Goal: Transaction & Acquisition: Book appointment/travel/reservation

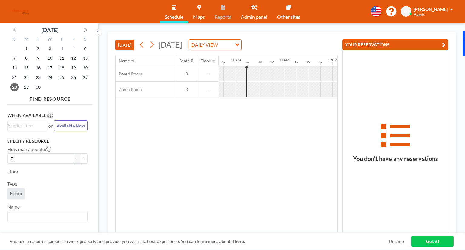
scroll to position [0, 472]
click at [154, 44] on icon at bounding box center [151, 45] width 3 height 6
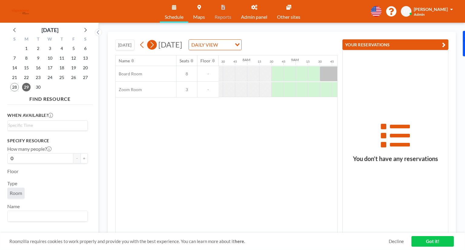
scroll to position [0, 375]
click at [154, 48] on icon at bounding box center [152, 44] width 6 height 9
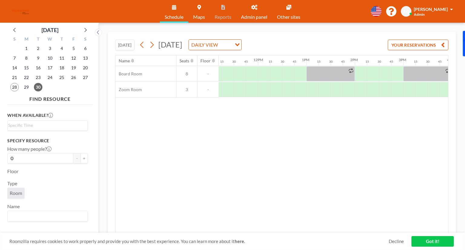
scroll to position [0, 541]
click at [362, 90] on div at bounding box center [361, 89] width 12 height 15
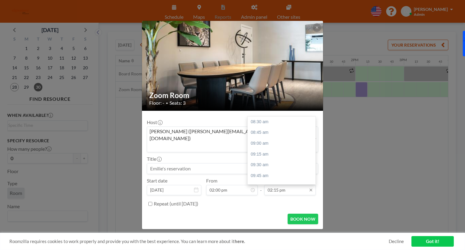
scroll to position [248, 0]
click at [278, 149] on div "03:00 pm" at bounding box center [283, 154] width 71 height 11
type input "03:00 pm"
click at [228, 163] on input at bounding box center [232, 168] width 171 height 10
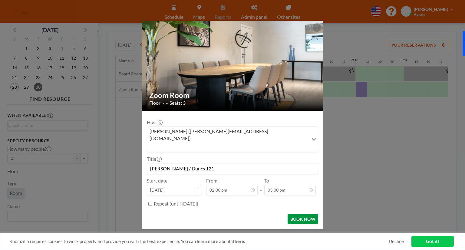
type input "[PERSON_NAME] / Duncs 121"
click at [295, 214] on button "BOOK NOW" at bounding box center [302, 219] width 31 height 11
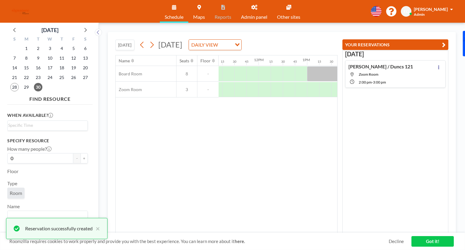
click at [429, 241] on link "Got it!" at bounding box center [432, 241] width 42 height 11
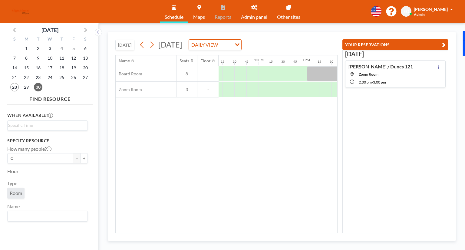
click at [442, 44] on icon "button" at bounding box center [444, 44] width 4 height 7
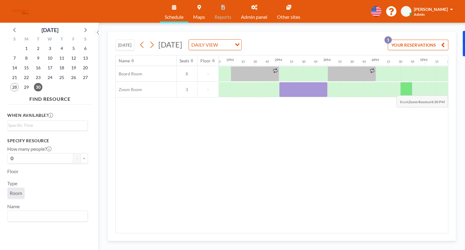
scroll to position [0, 618]
click at [381, 89] on div at bounding box center [381, 89] width 12 height 15
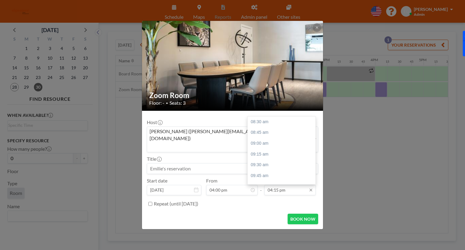
scroll to position [334, 0]
click at [271, 149] on div "05:00 pm" at bounding box center [283, 154] width 71 height 11
type input "05:00 pm"
click at [216, 163] on input at bounding box center [232, 168] width 171 height 10
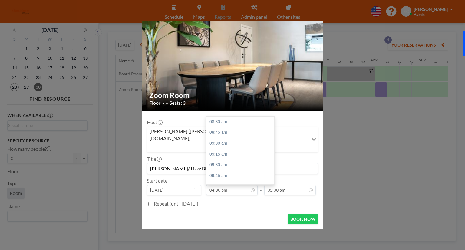
scroll to position [323, 0]
drag, startPoint x: 173, startPoint y: 163, endPoint x: 151, endPoint y: 159, distance: 22.3
click at [150, 163] on input "[PERSON_NAME]/ Lizzy BD Strat" at bounding box center [232, 168] width 171 height 10
type input "[PERSON_NAME]/ Lizzy BD Strat"
click at [315, 29] on icon at bounding box center [317, 28] width 4 height 4
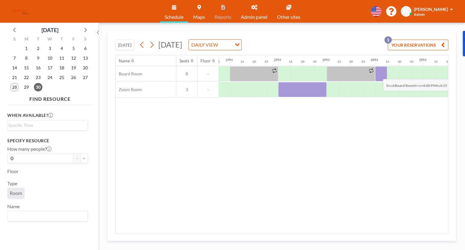
click at [378, 74] on div at bounding box center [381, 73] width 12 height 15
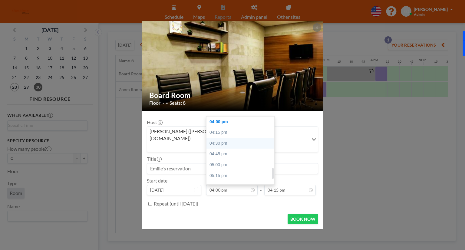
scroll to position [293, 0]
click at [227, 125] on div "03:30 pm" at bounding box center [241, 130] width 71 height 11
type input "03:30 pm"
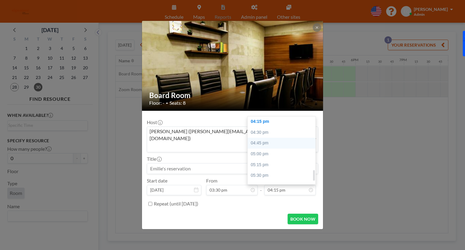
scroll to position [0, 738]
click at [263, 127] on div "04:30 pm" at bounding box center [283, 132] width 71 height 11
type input "04:30 pm"
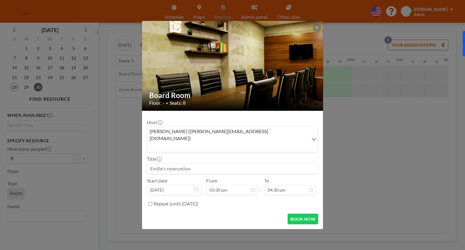
click at [232, 163] on input at bounding box center [232, 168] width 171 height 10
type input "[PERSON_NAME]/ [PERSON_NAME] 121 and BD strat"
click at [310, 214] on button "BOOK NOW" at bounding box center [302, 219] width 31 height 11
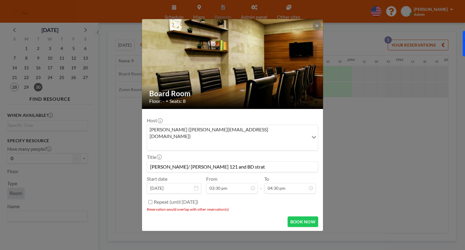
drag, startPoint x: 354, startPoint y: 119, endPoint x: 355, endPoint y: 115, distance: 3.6
click at [355, 117] on div "Board Room Floor: - • Seats: 8 Host [PERSON_NAME] ([PERSON_NAME][EMAIL_ADDRESS]…" at bounding box center [232, 125] width 465 height 250
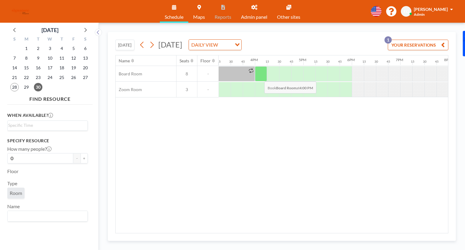
click at [259, 77] on div at bounding box center [261, 73] width 12 height 15
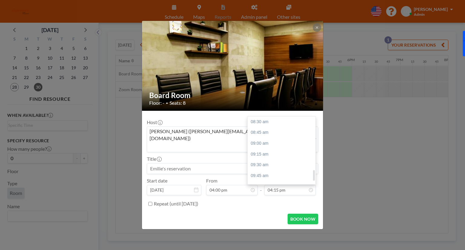
scroll to position [334, 0]
click at [270, 149] on div "05:00 pm" at bounding box center [283, 154] width 71 height 11
type input "05:00 pm"
click at [235, 163] on input at bounding box center [232, 168] width 171 height 10
paste input "[PERSON_NAME]/ Lizzy BD Strat"
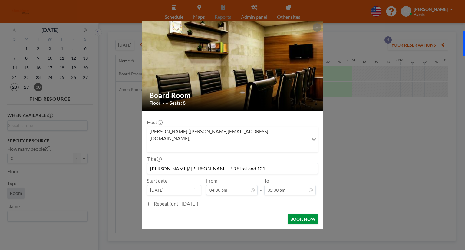
scroll to position [323, 0]
type input "[PERSON_NAME]/ [PERSON_NAME] BD Strat and 121"
click at [297, 214] on button "BOOK NOW" at bounding box center [302, 219] width 31 height 11
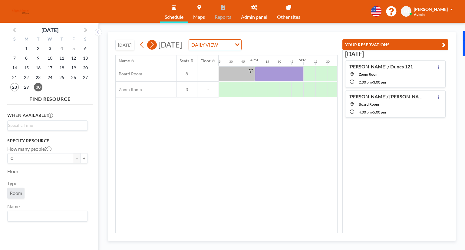
click at [153, 45] on icon at bounding box center [151, 45] width 3 height 6
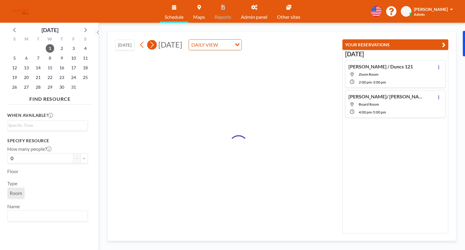
click at [153, 45] on icon at bounding box center [151, 45] width 3 height 6
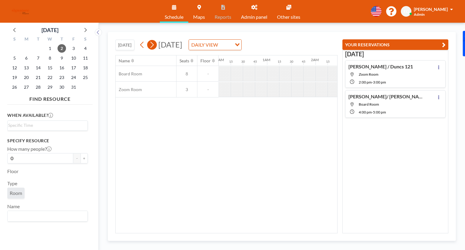
click at [153, 45] on icon at bounding box center [151, 45] width 3 height 6
click at [30, 57] on span "6" at bounding box center [26, 58] width 8 height 8
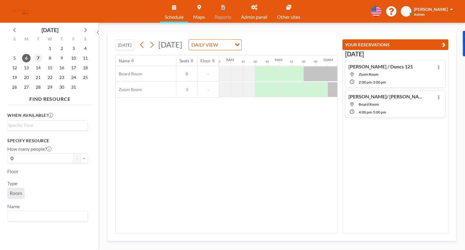
click at [37, 58] on span "7" at bounding box center [38, 58] width 8 height 8
click at [153, 45] on icon at bounding box center [151, 45] width 3 height 6
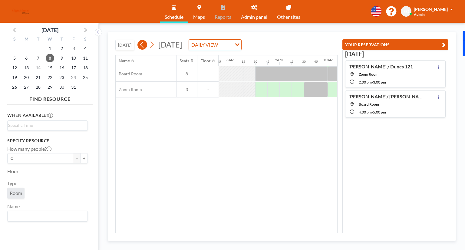
click at [143, 46] on icon at bounding box center [142, 44] width 6 height 9
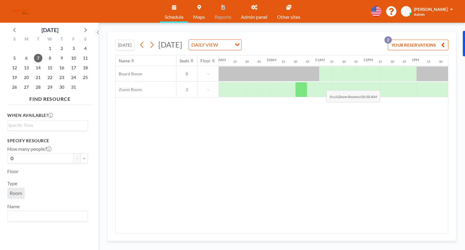
scroll to position [0, 432]
click at [323, 88] on div at bounding box center [325, 89] width 12 height 15
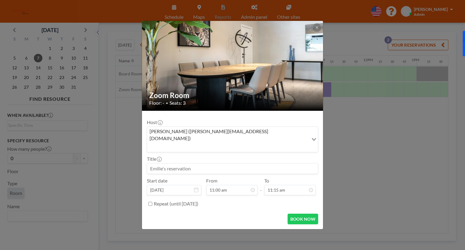
click at [199, 156] on div "Title" at bounding box center [232, 165] width 171 height 18
click at [209, 163] on input at bounding box center [232, 168] width 171 height 10
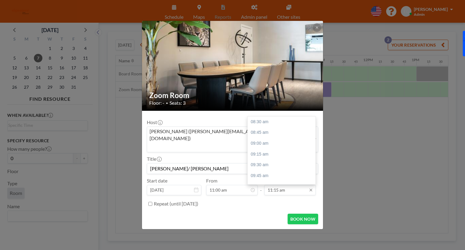
scroll to position [119, 0]
type input "[PERSON_NAME]/ [PERSON_NAME]"
click at [264, 149] on div "12:00 pm" at bounding box center [283, 154] width 71 height 11
type input "12:00 pm"
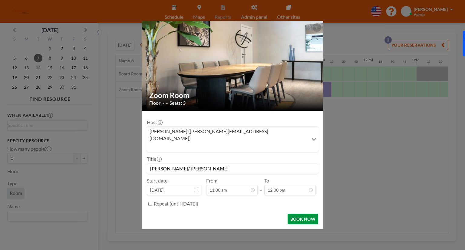
click at [295, 214] on button "BOOK NOW" at bounding box center [302, 219] width 31 height 11
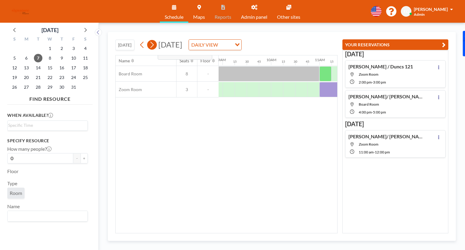
click at [153, 43] on icon at bounding box center [151, 45] width 3 height 6
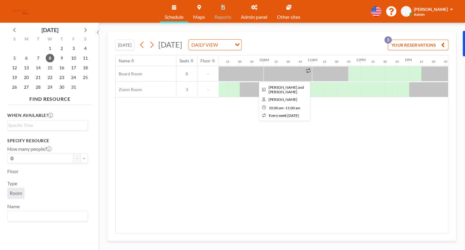
scroll to position [0, 447]
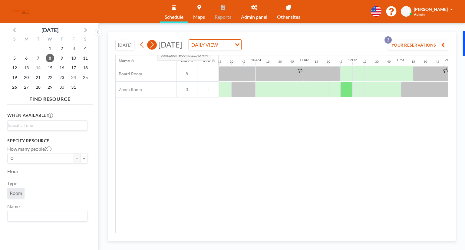
click at [154, 44] on icon at bounding box center [152, 44] width 6 height 9
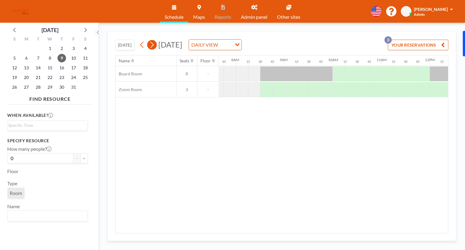
scroll to position [0, 375]
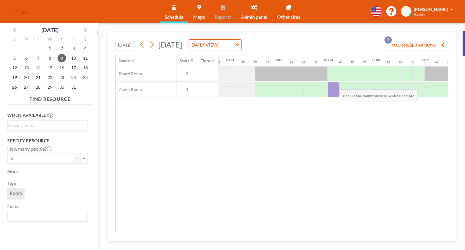
click at [335, 84] on div at bounding box center [333, 89] width 12 height 15
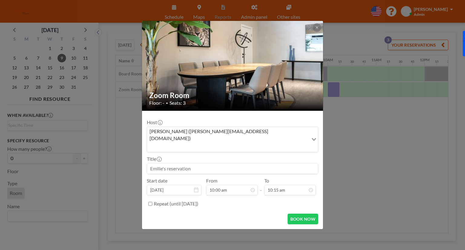
scroll to position [0, 0]
click at [186, 163] on input at bounding box center [232, 168] width 171 height 10
click at [264, 128] on div "10:30 am" at bounding box center [283, 133] width 71 height 11
type input "Linkedin"
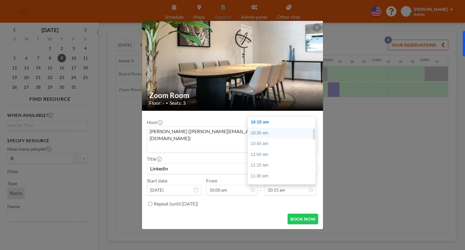
type input "10:30 am"
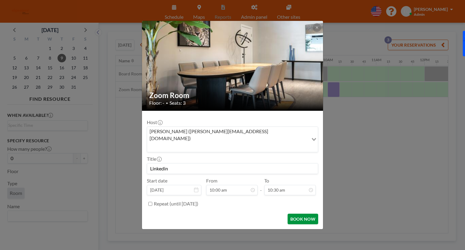
scroll to position [86, 0]
click at [309, 214] on button "BOOK NOW" at bounding box center [302, 219] width 31 height 11
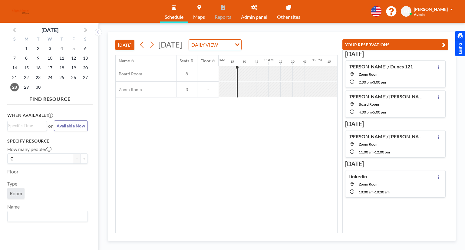
scroll to position [0, 484]
click at [27, 87] on span "29" at bounding box center [26, 87] width 8 height 8
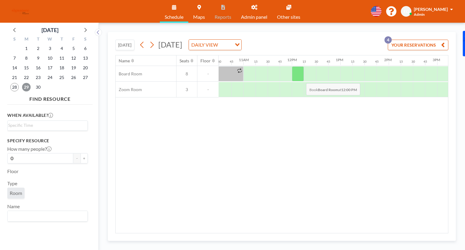
scroll to position [0, 511]
click at [299, 78] on div at bounding box center [295, 73] width 12 height 15
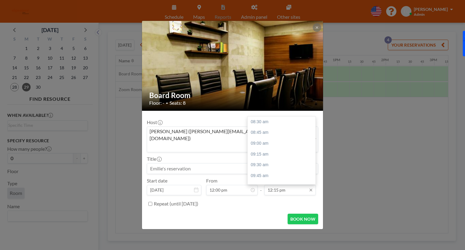
scroll to position [162, 0]
click at [267, 127] on div "12:30 pm" at bounding box center [283, 132] width 71 height 11
type input "12:30 pm"
click at [201, 163] on input at bounding box center [232, 168] width 171 height 10
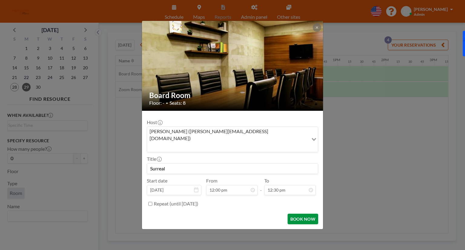
scroll to position [151, 0]
type input "Surreal"
click at [297, 214] on button "BOOK NOW" at bounding box center [302, 219] width 31 height 11
